Goal: Check status: Check status

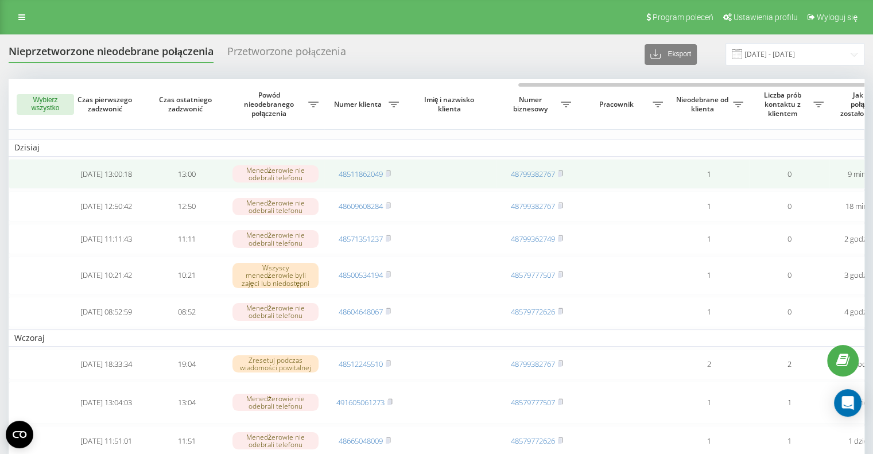
scroll to position [0, 292]
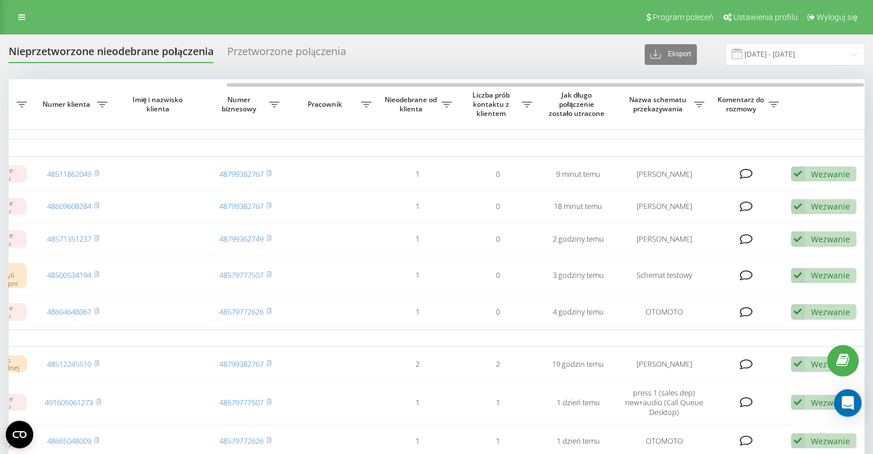
click at [172, 53] on div "Nieprzetworzone nieodebrane połączenia" at bounding box center [111, 54] width 205 height 18
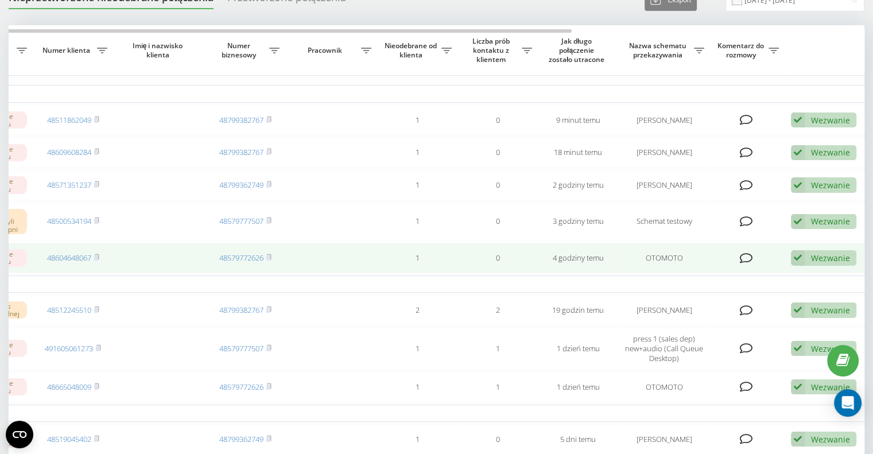
scroll to position [0, 0]
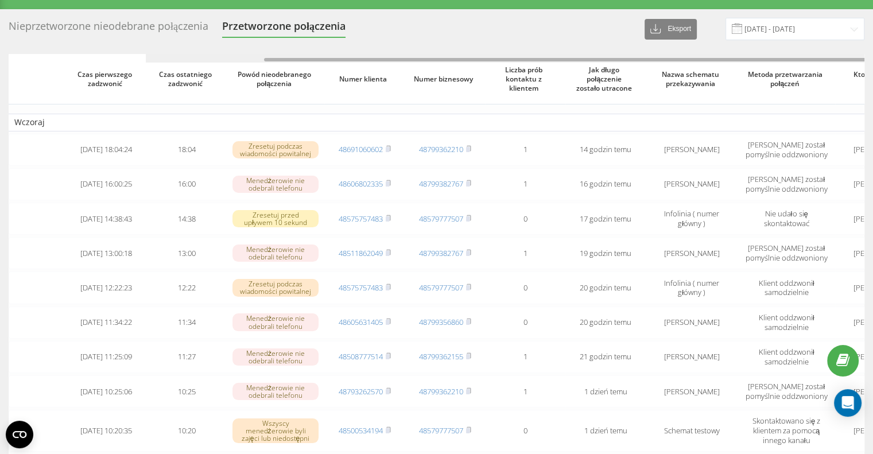
scroll to position [0, 137]
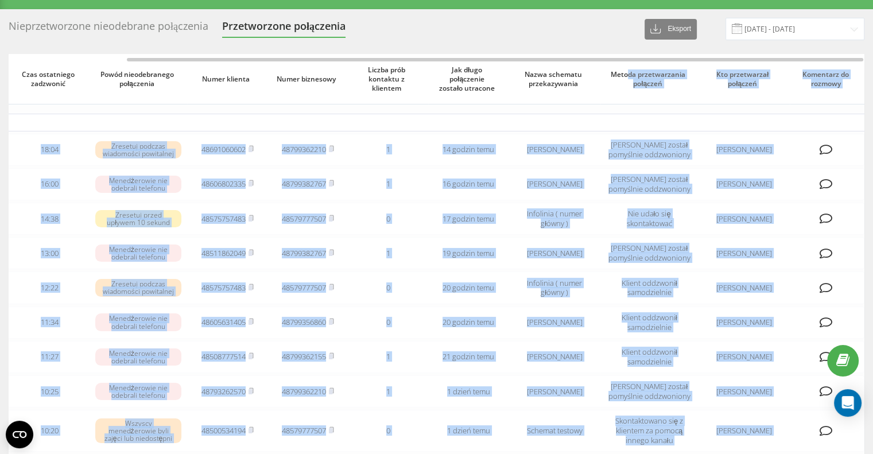
drag, startPoint x: 535, startPoint y: 56, endPoint x: 649, endPoint y: 66, distance: 114.1
click at [649, 66] on div "Czas pierwszego zadzwonić Czas ostatniego zadzwonić Powód nieodebranego połącze…" at bounding box center [437, 361] width 856 height 615
click at [0, 138] on div "Nieprzetworzone nieodebrane połączenia Przetworzone połączenia Eksport .csv .xl…" at bounding box center [436, 343] width 873 height 669
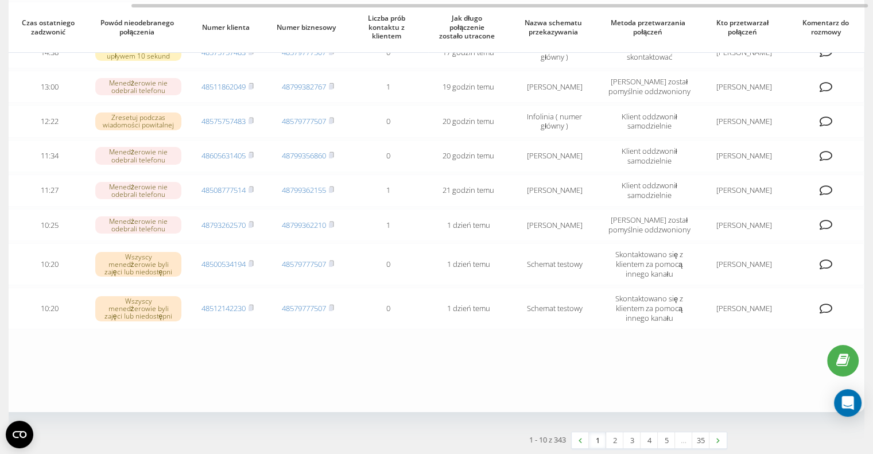
scroll to position [0, 0]
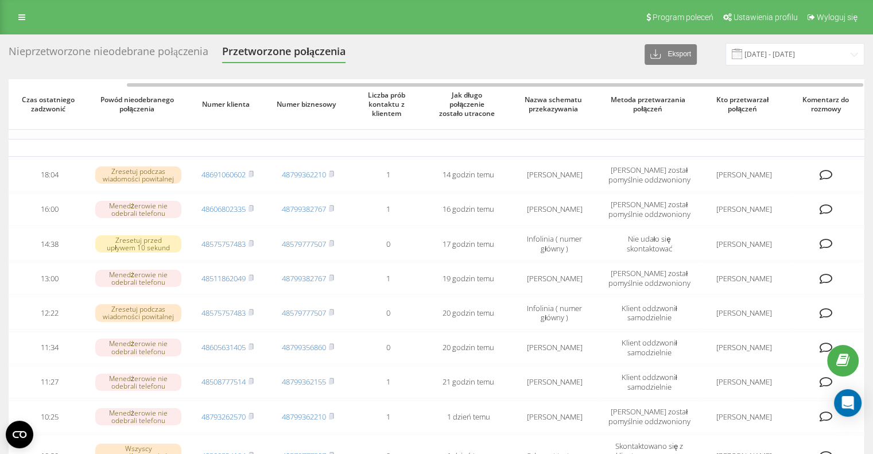
click at [157, 49] on div "Nieprzetworzone nieodebrane połączenia" at bounding box center [109, 54] width 200 height 18
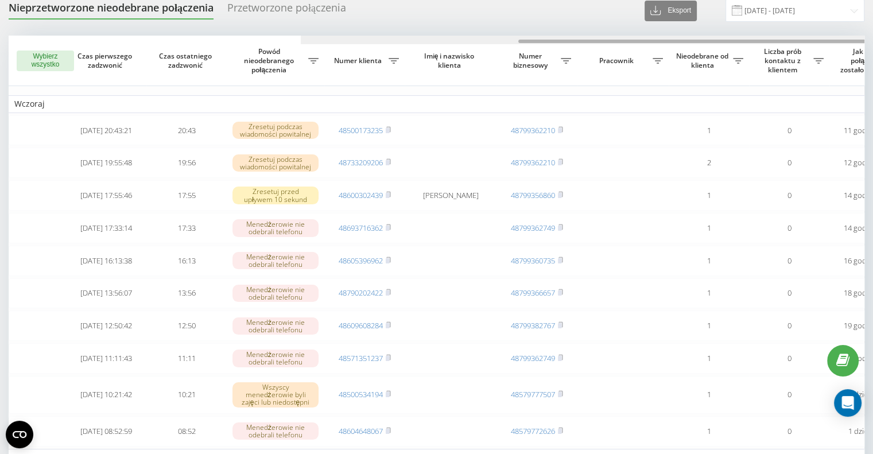
scroll to position [0, 292]
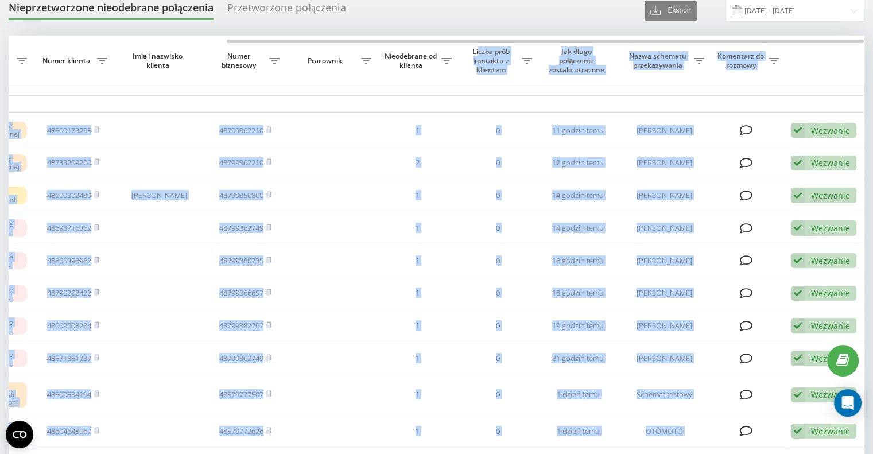
drag, startPoint x: 331, startPoint y: 38, endPoint x: 477, endPoint y: 46, distance: 146.0
click at [477, 46] on div "Wybierz wszystko Czas pierwszego zadzwonić Czas ostatniego zadzwonić Powód nieo…" at bounding box center [437, 373] width 856 height 675
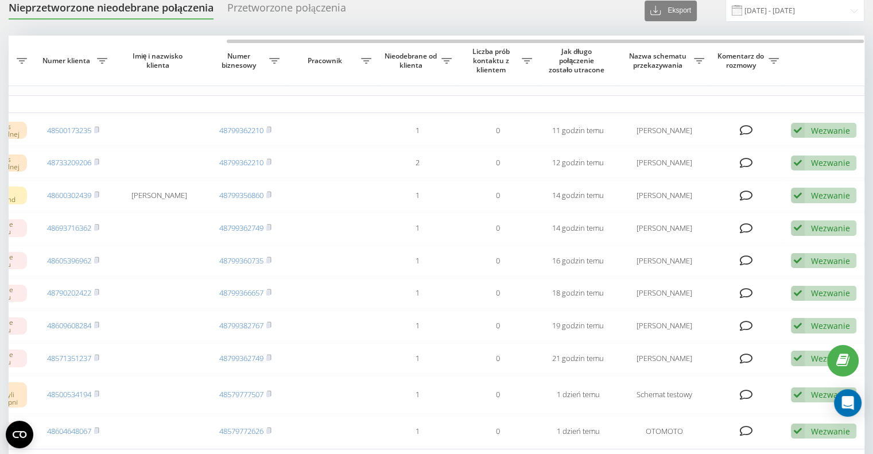
click at [305, 73] on th "Pracownik" at bounding box center [331, 61] width 92 height 51
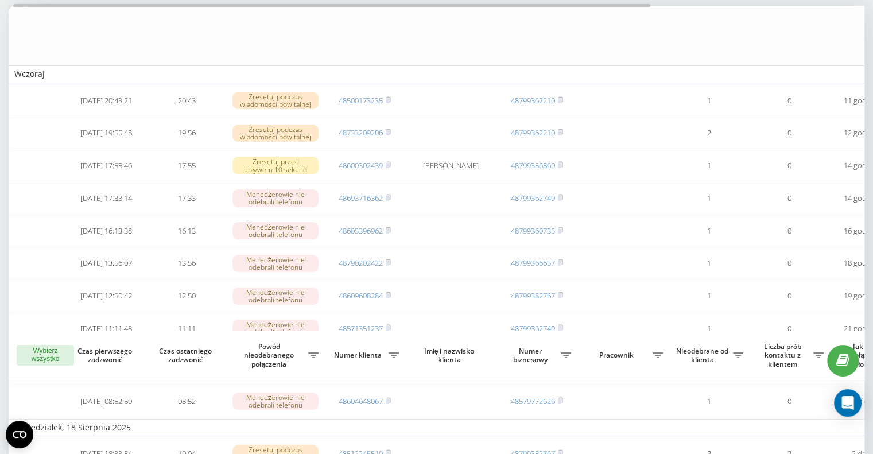
scroll to position [0, 0]
